Goal: Task Accomplishment & Management: Complete application form

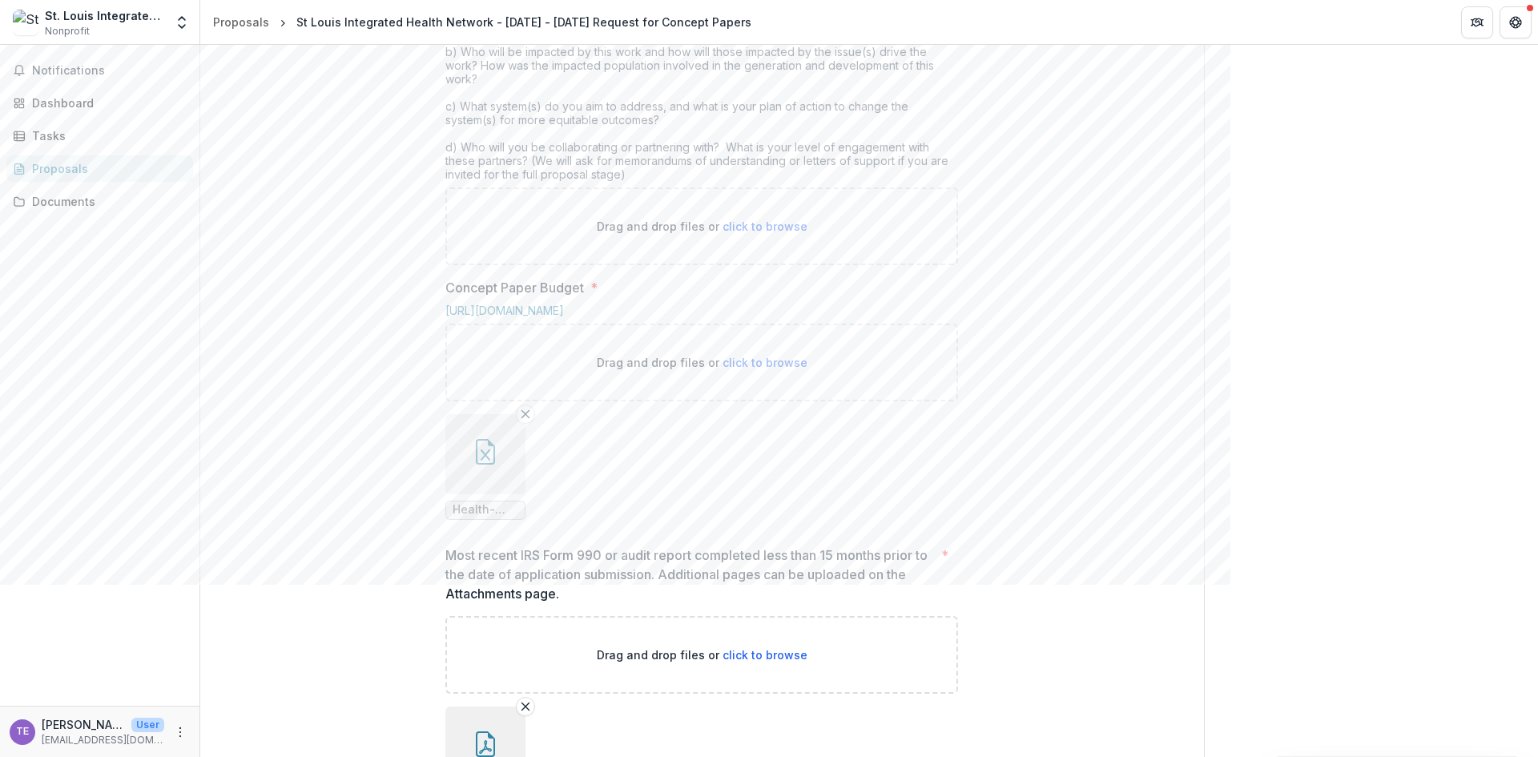
scroll to position [721, 0]
click at [761, 232] on span "click to browse" at bounding box center [765, 226] width 85 height 14
type input "**********"
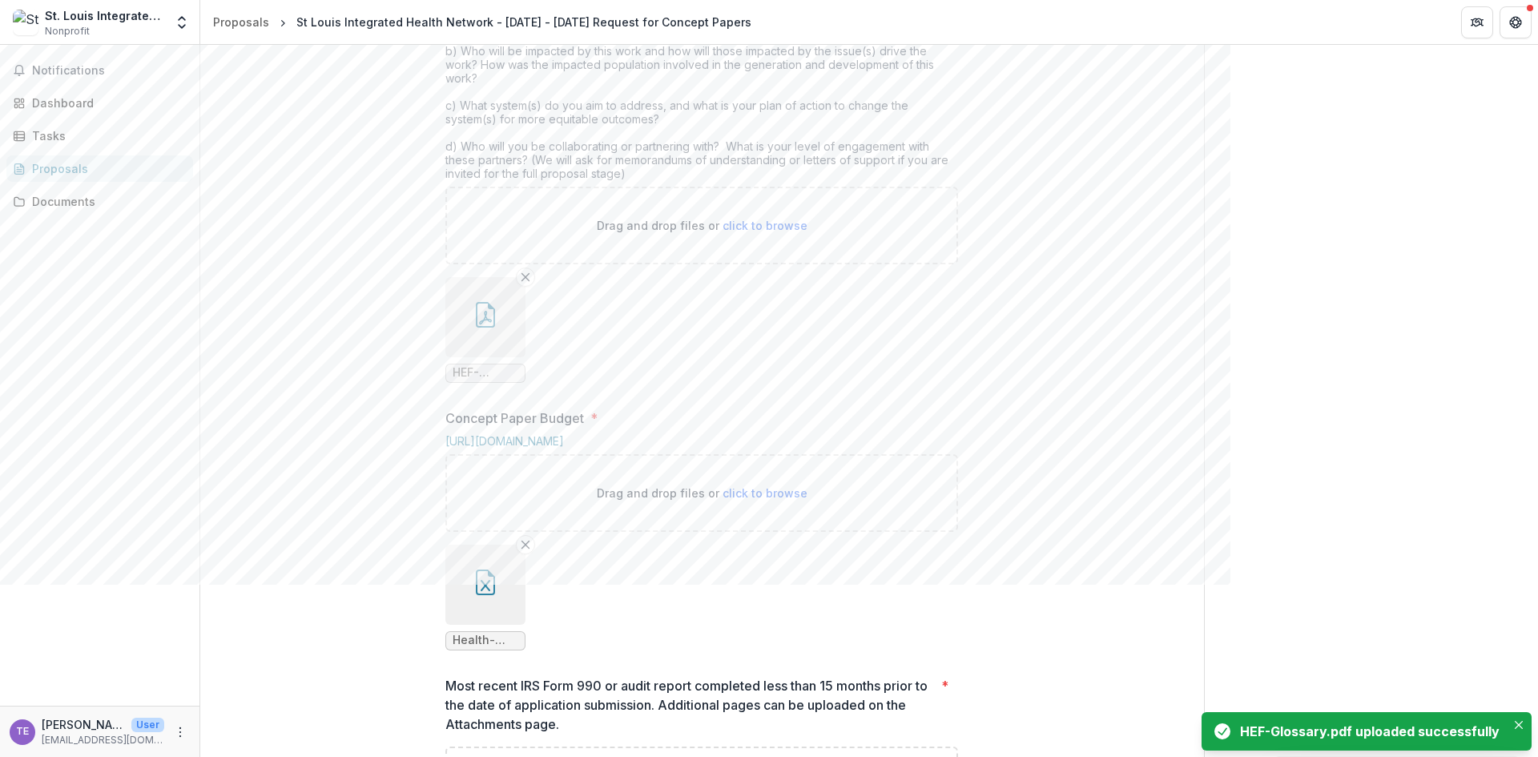
scroll to position [240, 0]
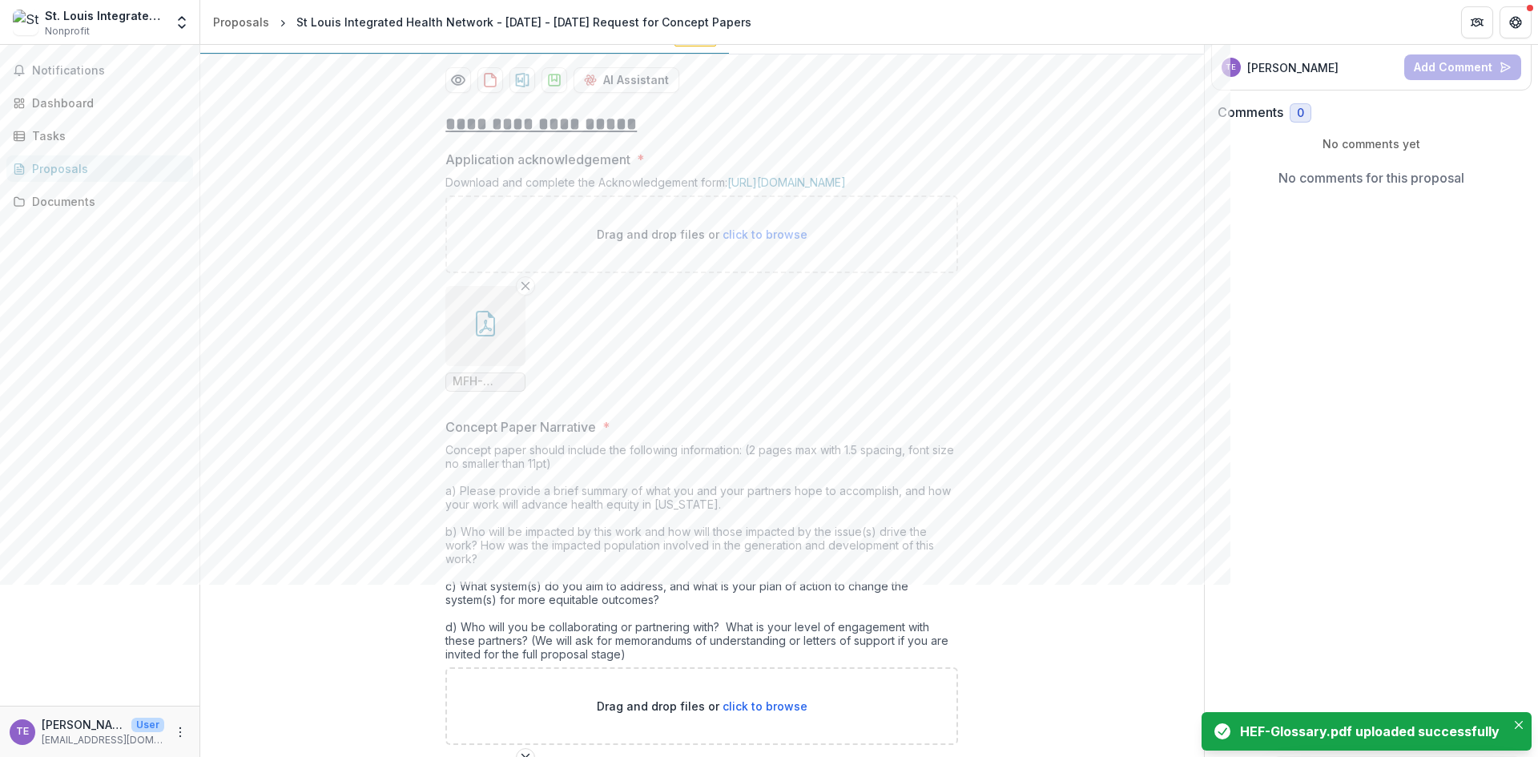
click at [878, 392] on ul "MFH-Grant-Acknowledgement.pdf" at bounding box center [701, 339] width 513 height 106
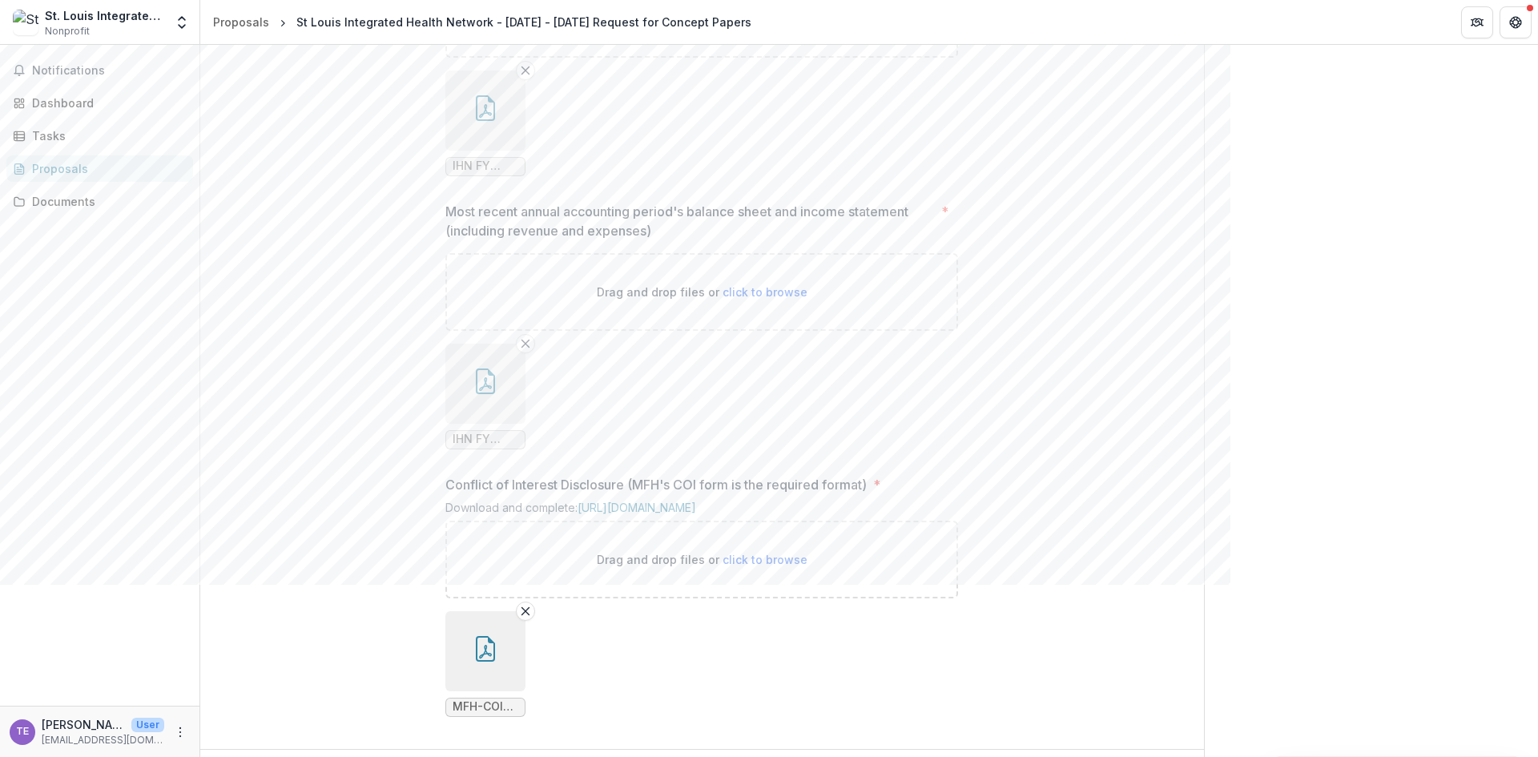
scroll to position [1681, 0]
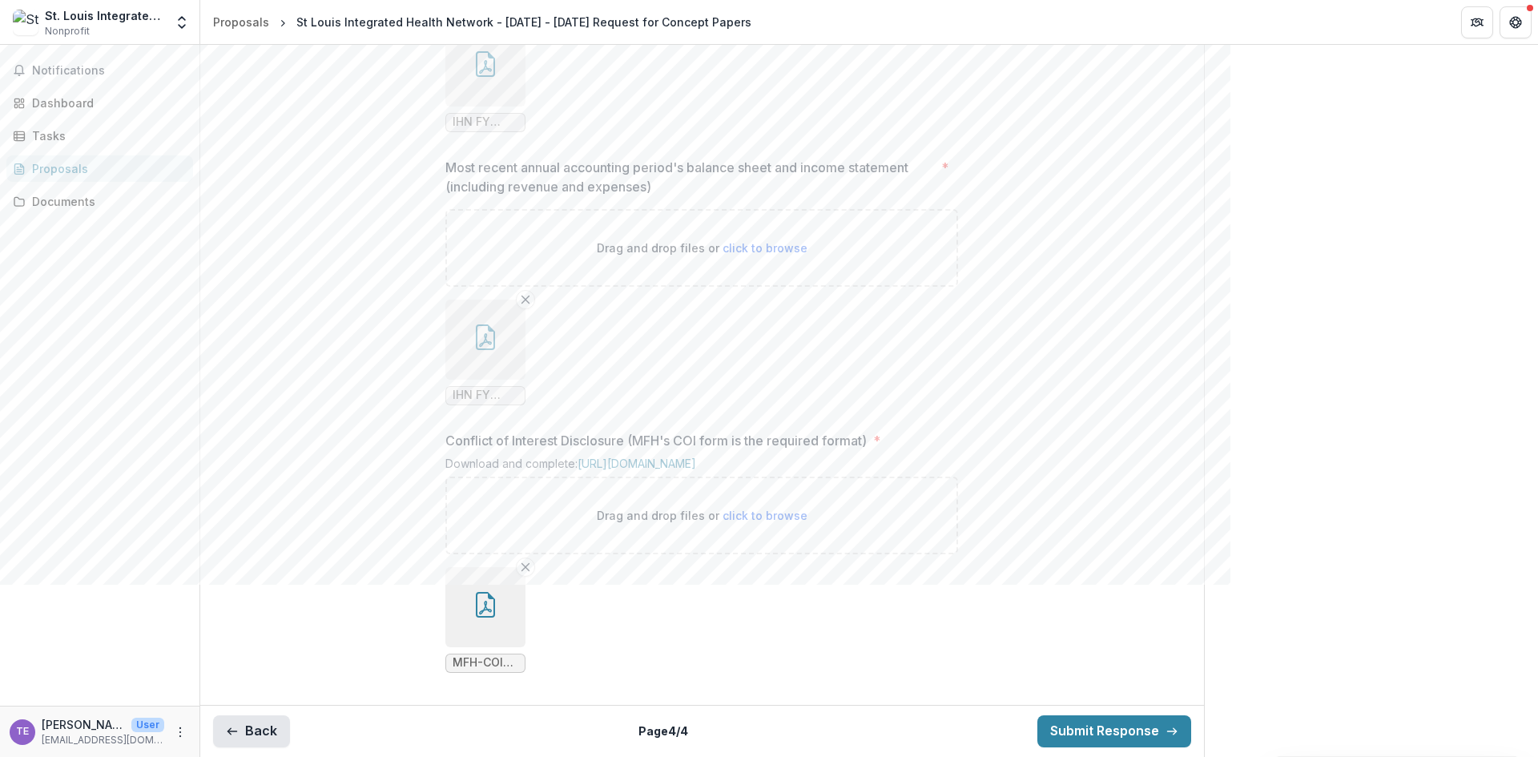
click at [252, 724] on button "Back" at bounding box center [251, 731] width 77 height 32
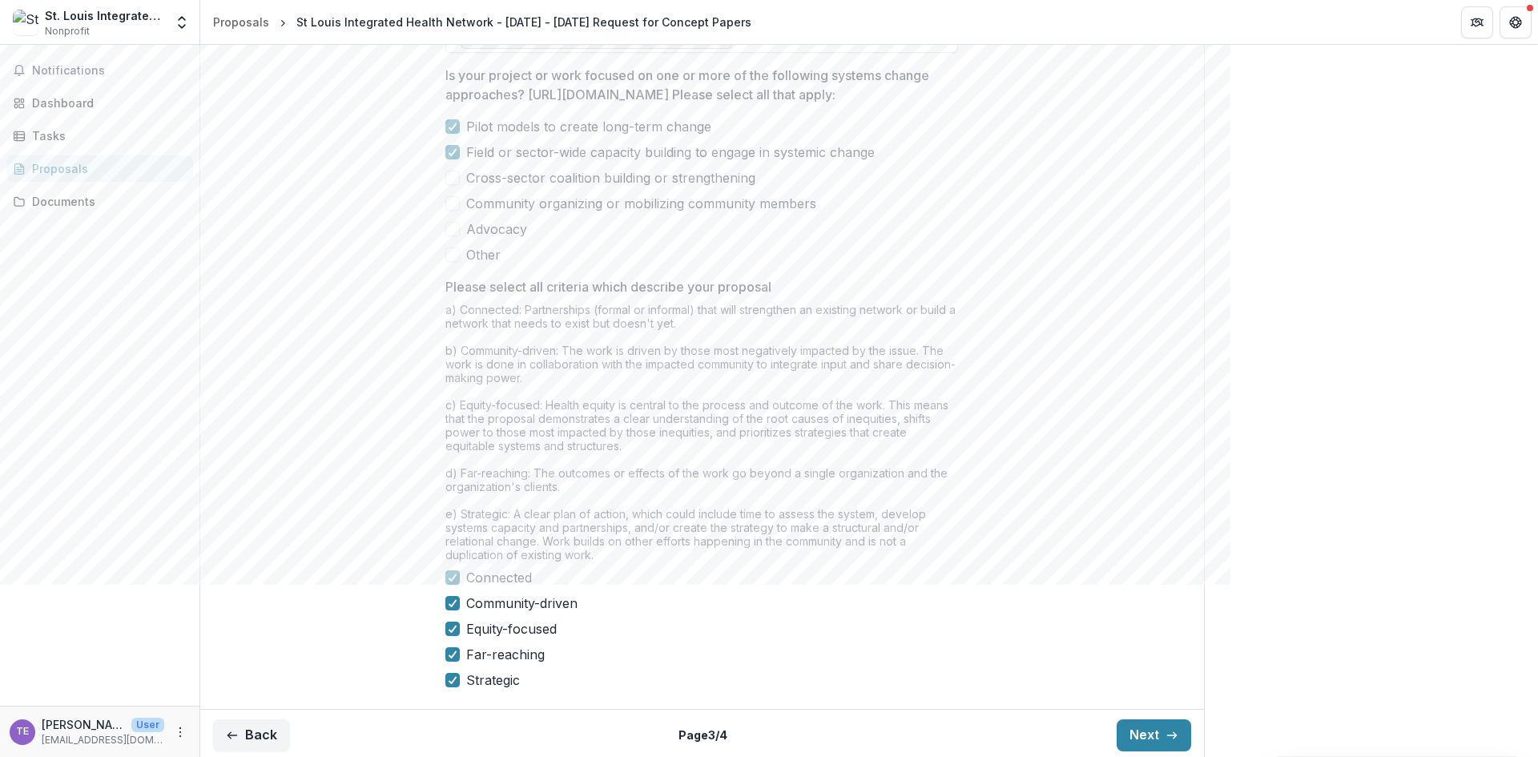
scroll to position [1231, 0]
click at [268, 733] on button "Back" at bounding box center [251, 731] width 77 height 32
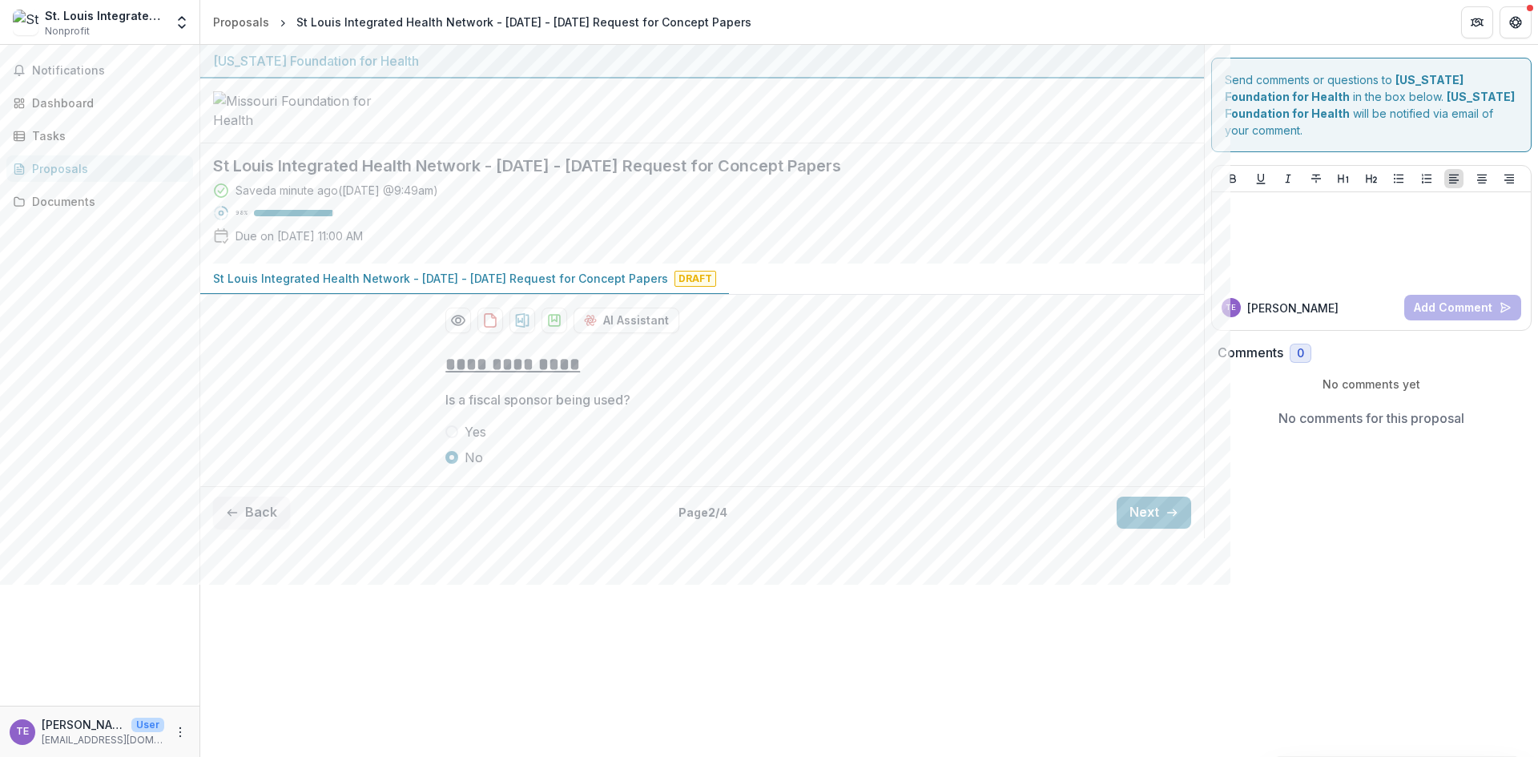
drag, startPoint x: 253, startPoint y: 622, endPoint x: 268, endPoint y: 611, distance: 17.8
click at [254, 529] on button "Back" at bounding box center [251, 513] width 77 height 32
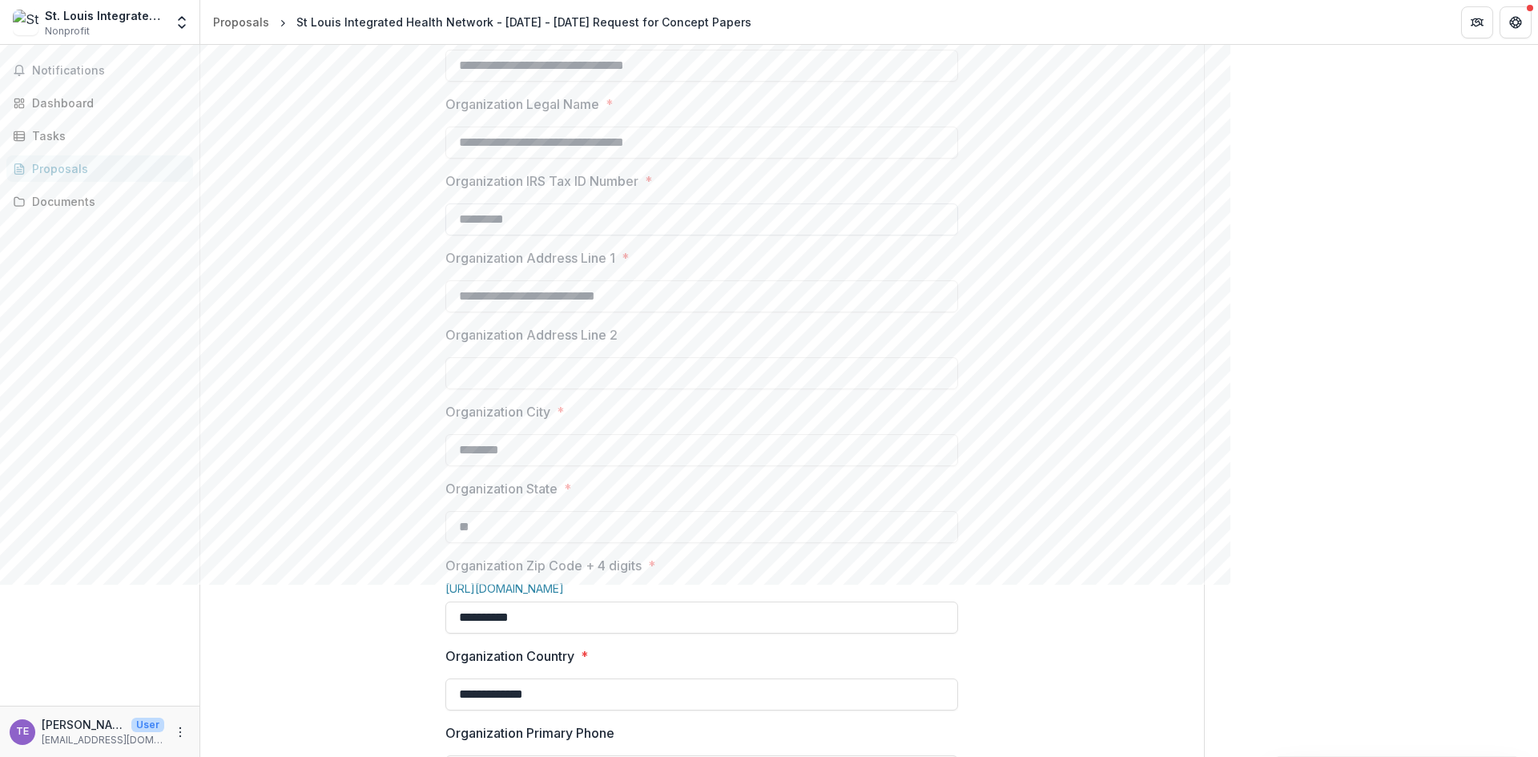
scroll to position [481, 0]
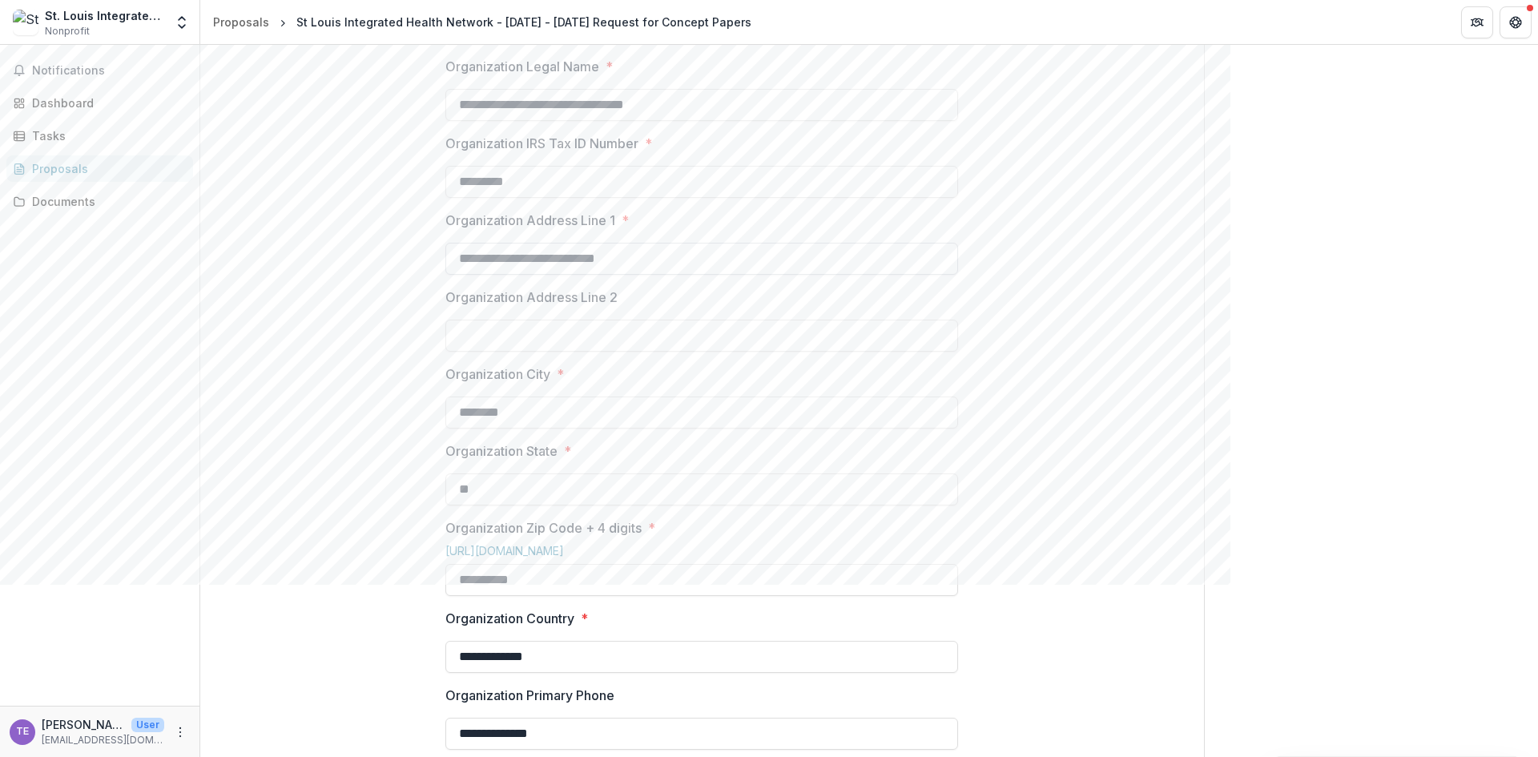
drag, startPoint x: 656, startPoint y: 383, endPoint x: 576, endPoint y: 378, distance: 80.3
click at [576, 275] on input "**********" at bounding box center [701, 259] width 513 height 32
type input "**********"
click at [523, 352] on input "Organization Address Line 2" at bounding box center [701, 336] width 513 height 32
paste input "**********"
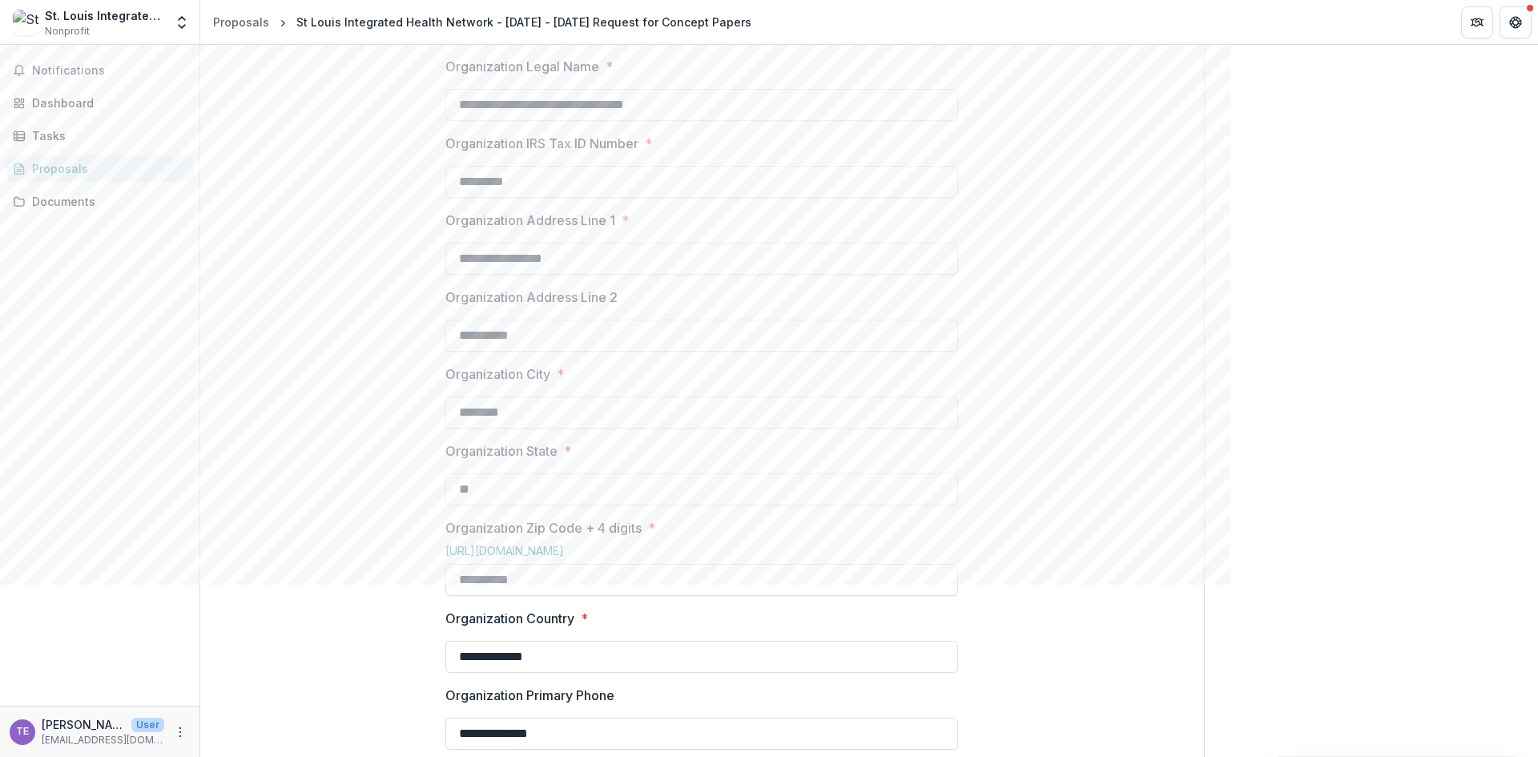
type input "**********"
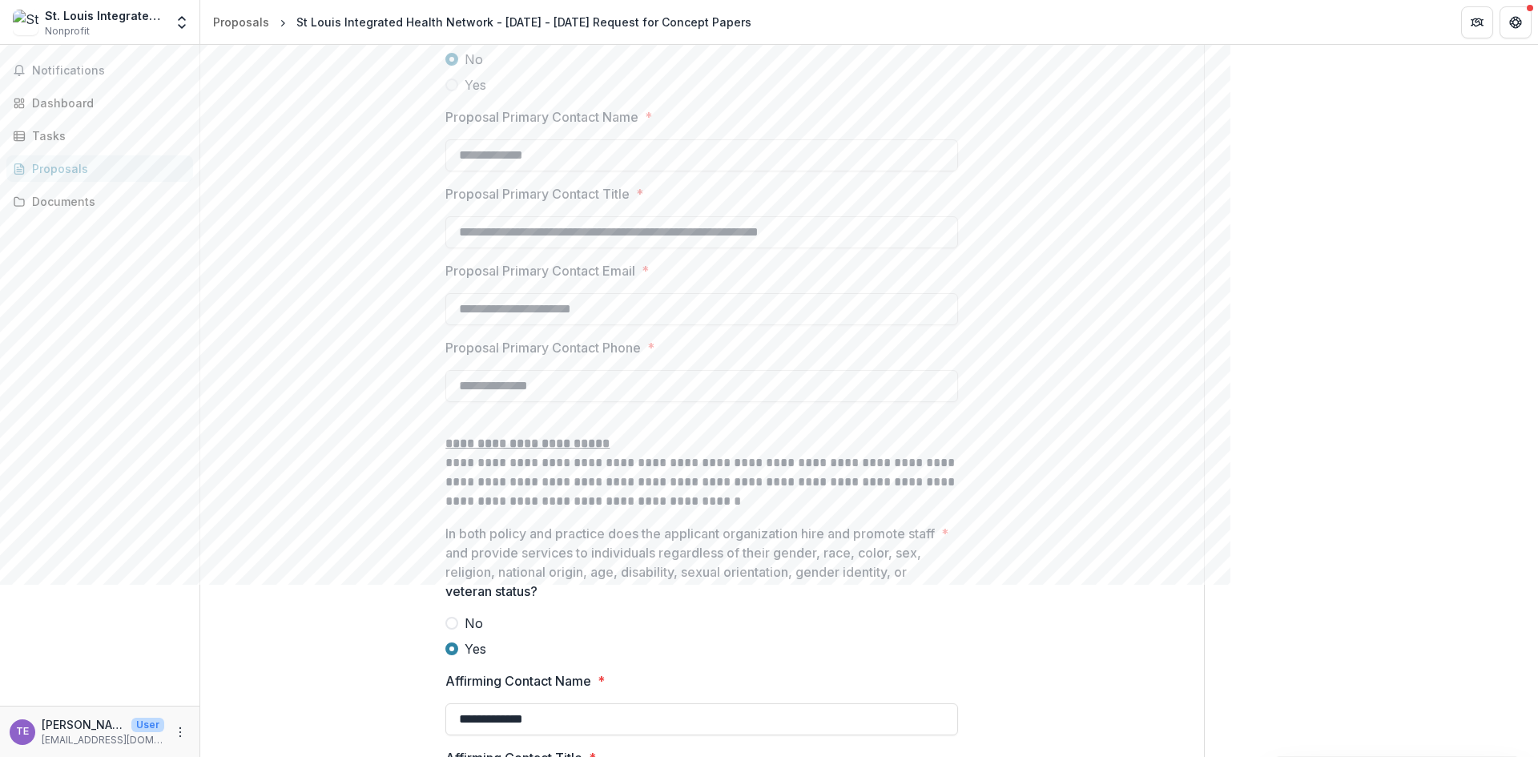
scroll to position [2328, 0]
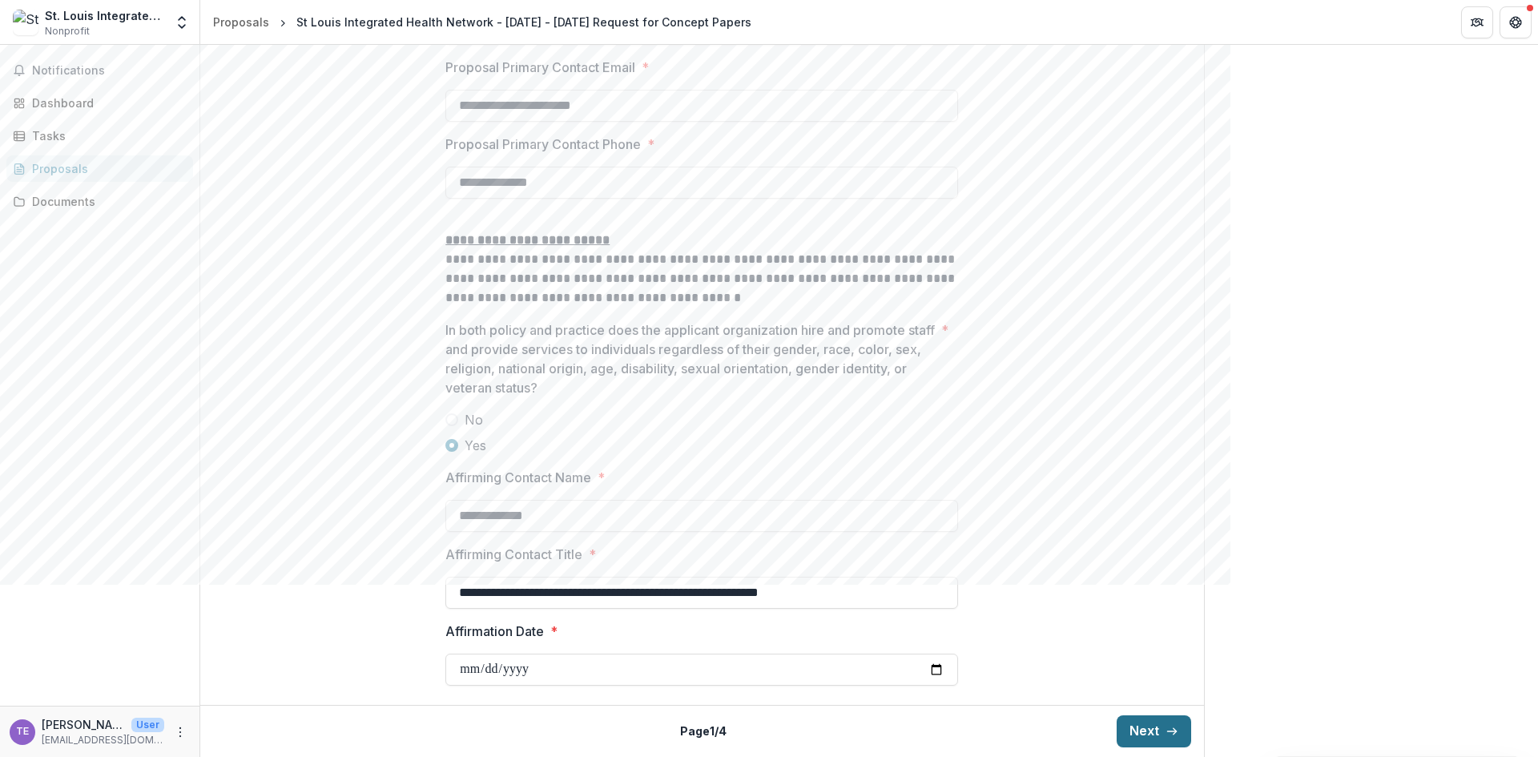
click at [1152, 722] on button "Next" at bounding box center [1154, 731] width 75 height 32
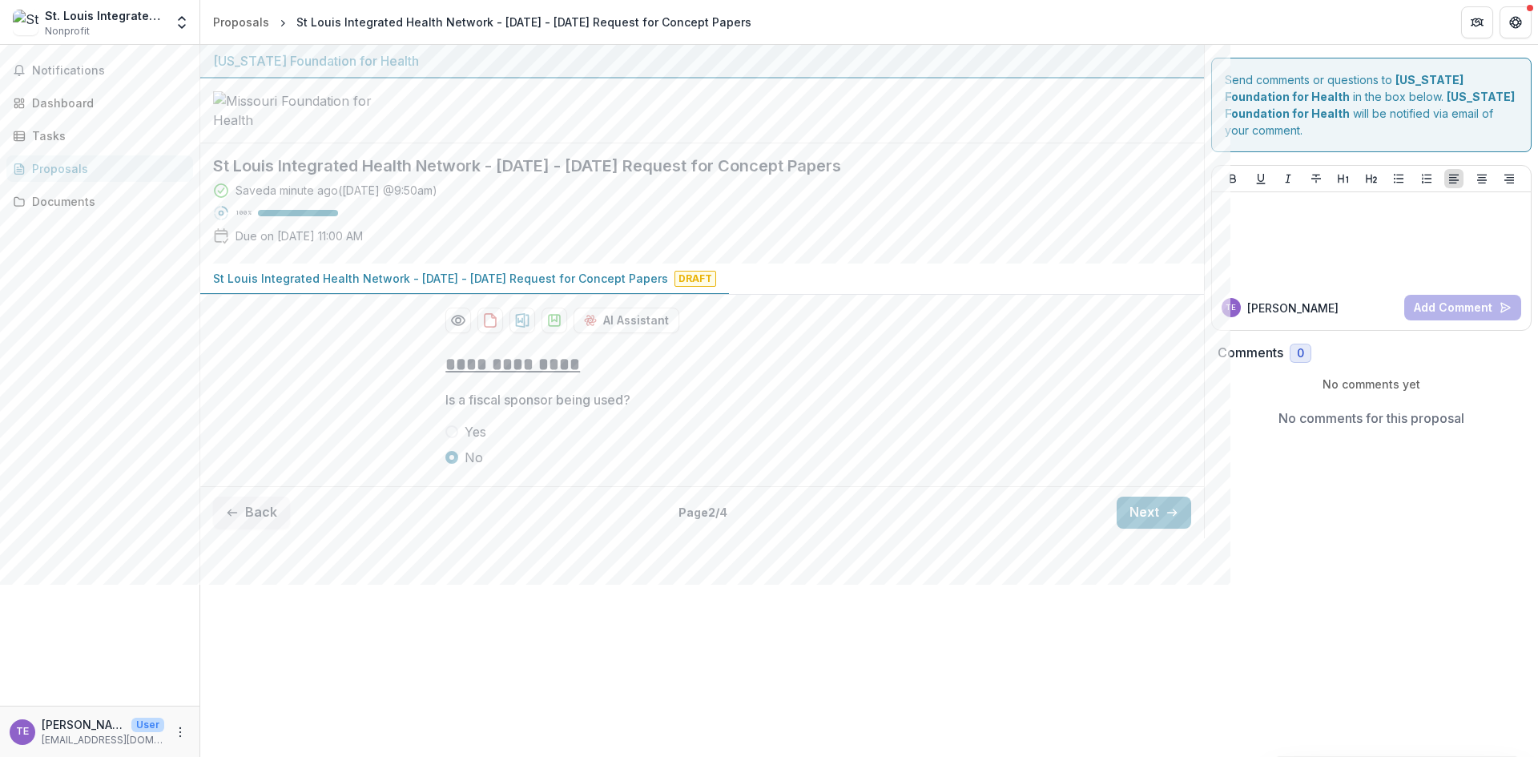
scroll to position [0, 0]
click at [1153, 529] on button "Next" at bounding box center [1154, 513] width 75 height 32
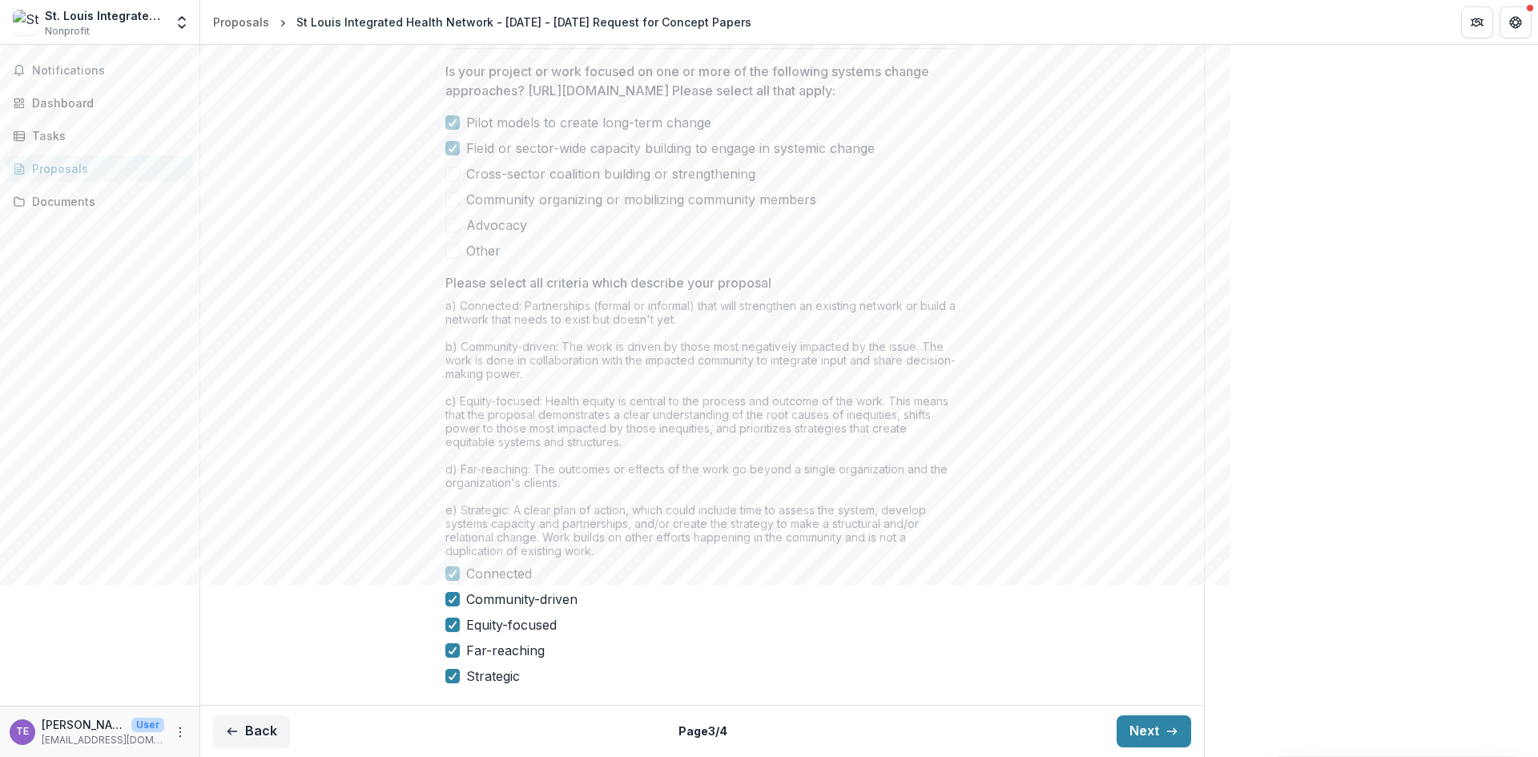
scroll to position [1231, 0]
click at [1153, 725] on button "Next" at bounding box center [1154, 731] width 75 height 32
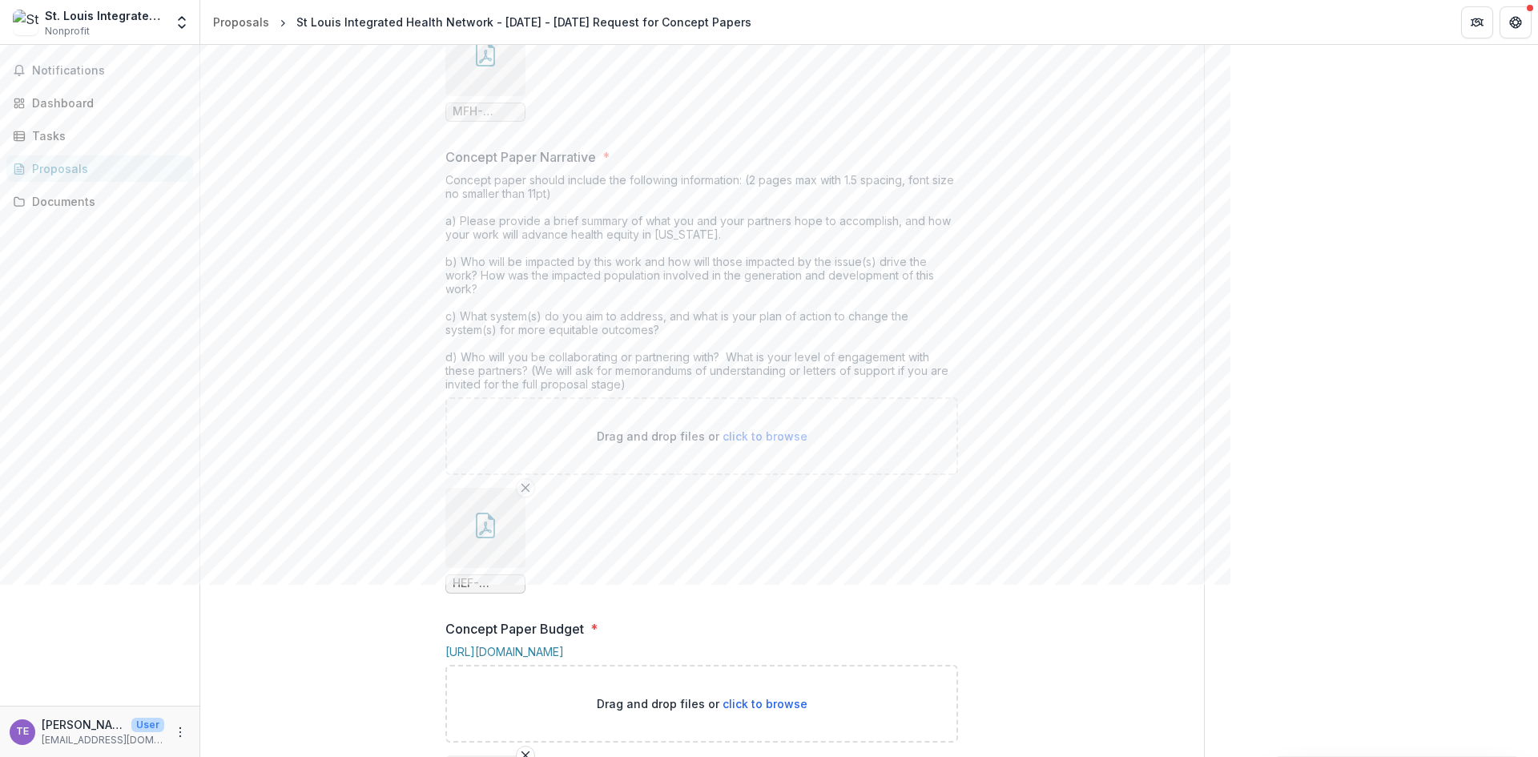
scroll to position [590, 0]
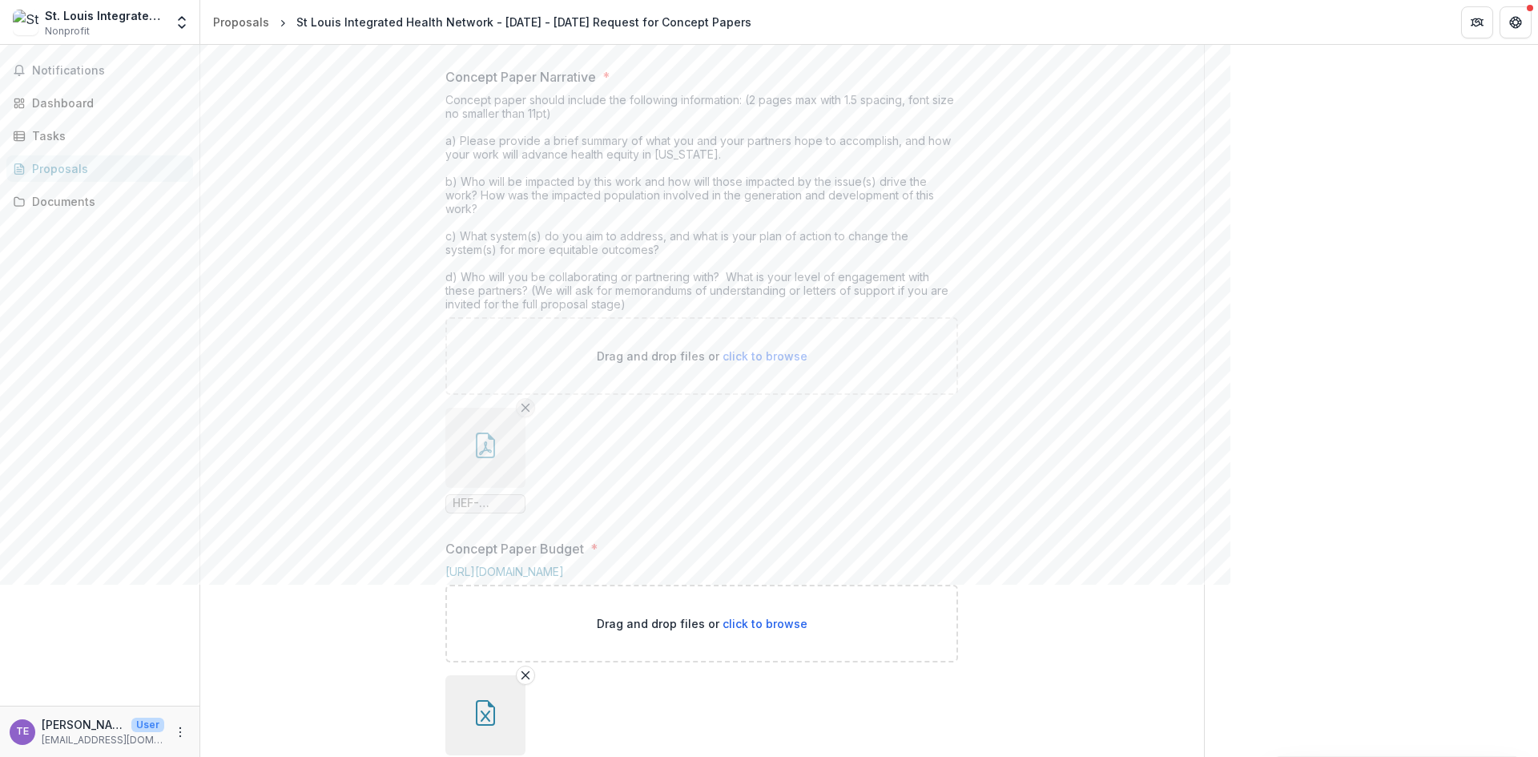
click at [526, 414] on icon "Remove File" at bounding box center [525, 407] width 13 height 13
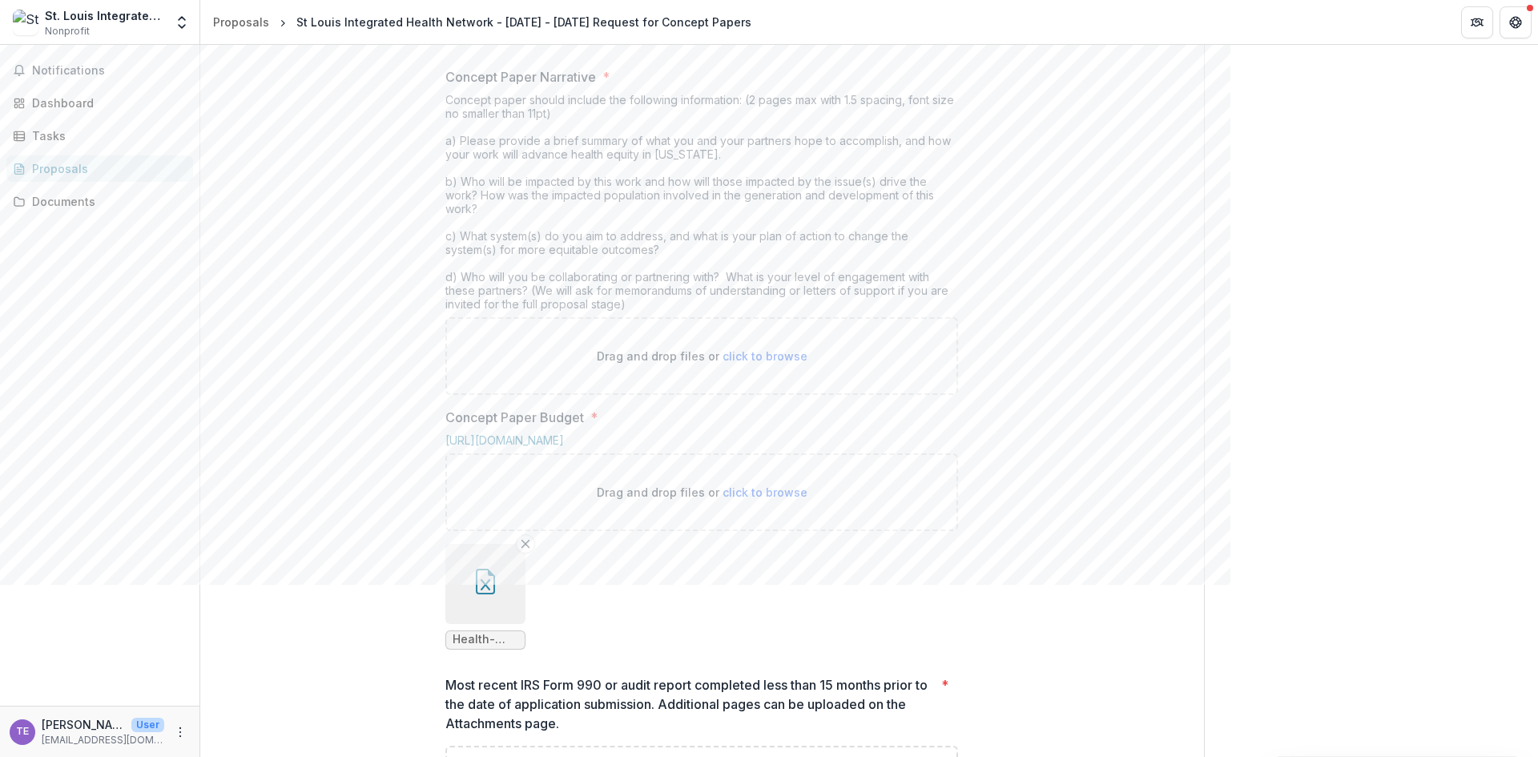
scroll to position [469, 0]
